Goal: Transaction & Acquisition: Purchase product/service

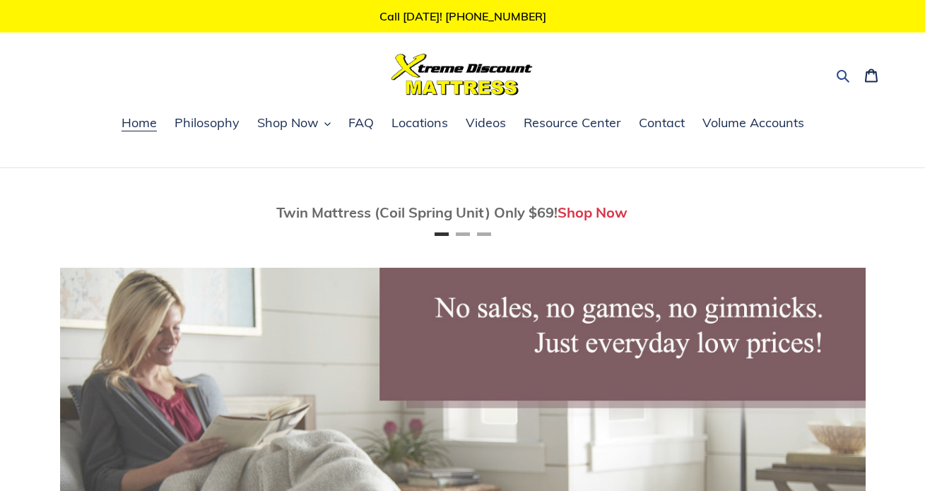
click at [840, 74] on icon "button" at bounding box center [843, 76] width 14 height 14
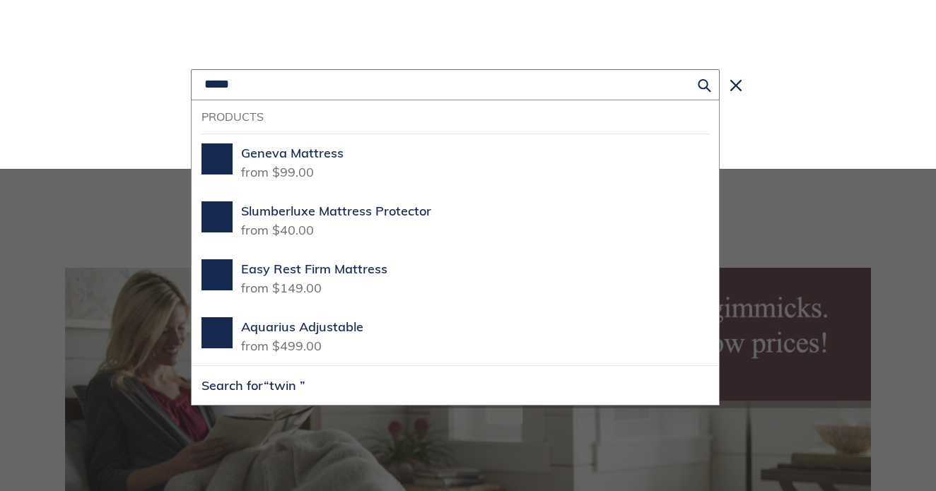
scroll to position [0, 806]
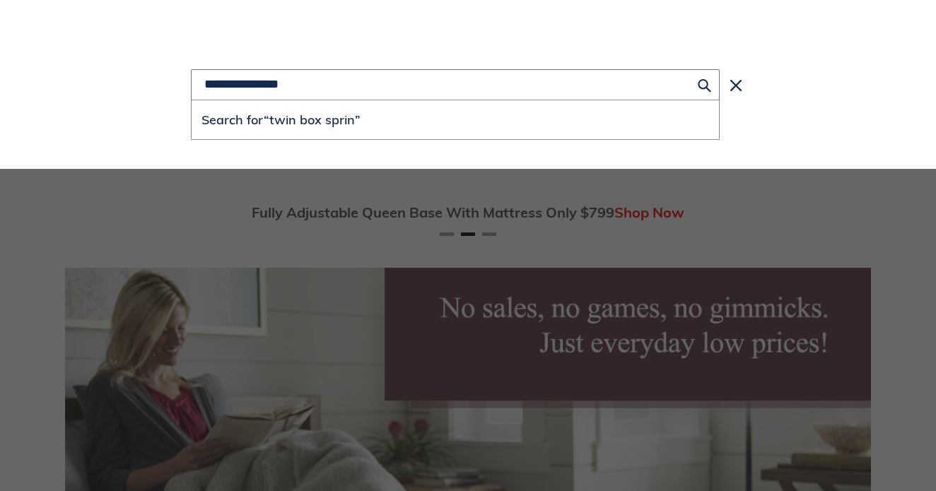
type input "**********"
click at [192, 100] on button "Search for “twin box sprin”" at bounding box center [455, 119] width 527 height 39
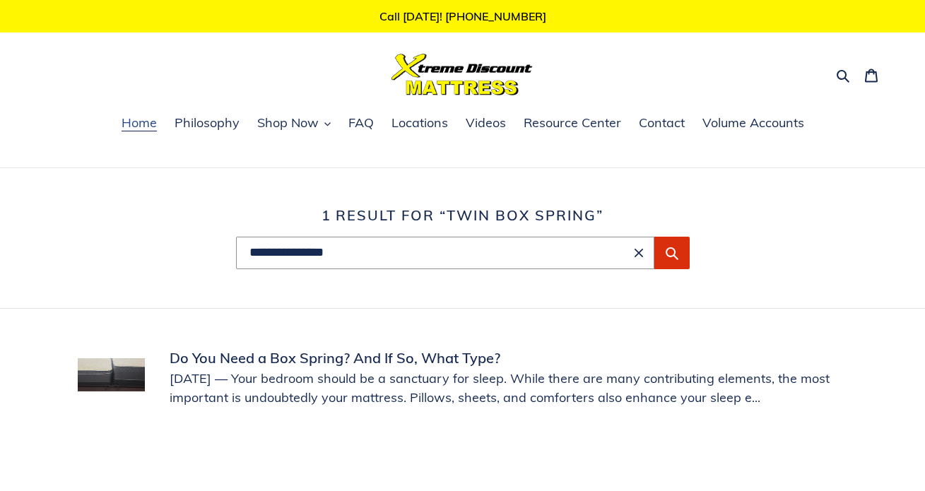
click at [131, 122] on span "Home" at bounding box center [139, 122] width 35 height 17
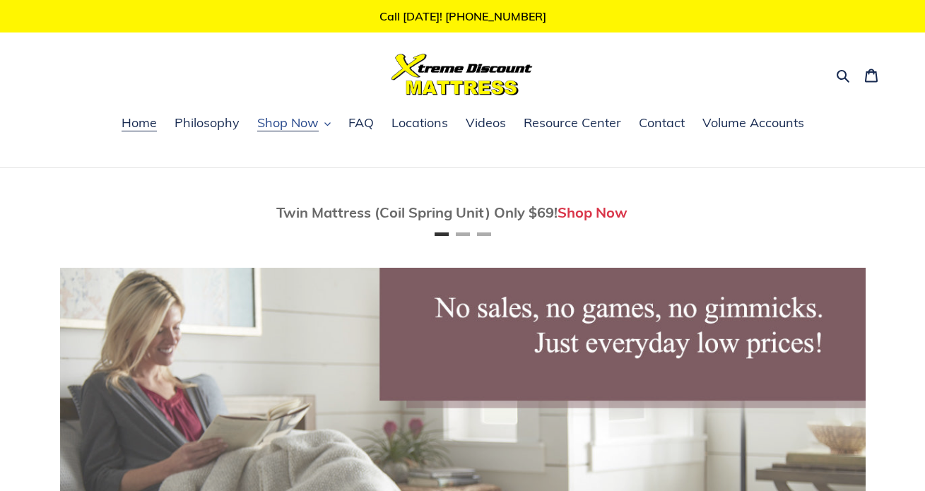
click at [285, 122] on span "Shop Now" at bounding box center [287, 122] width 61 height 17
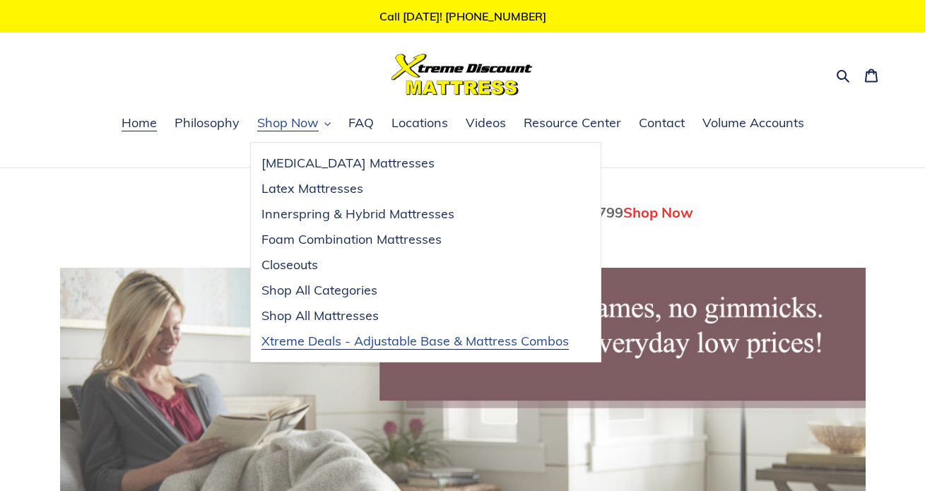
scroll to position [0, 806]
